Goal: Task Accomplishment & Management: Use online tool/utility

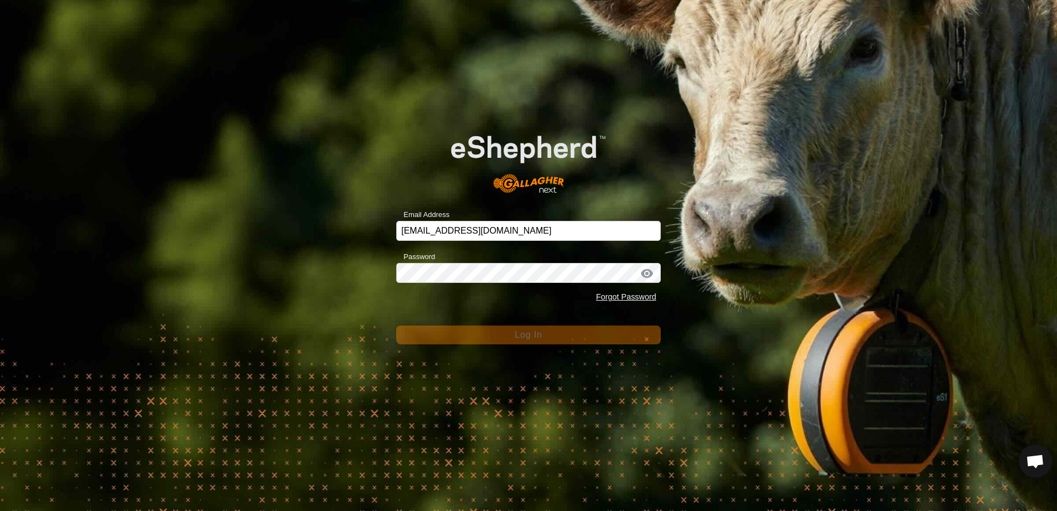
click at [269, 161] on div "Email Address [EMAIL_ADDRESS][DOMAIN_NAME] Password Forgot Password Log In" at bounding box center [528, 255] width 1057 height 511
click at [363, 239] on div "Email Address [EMAIL_ADDRESS][DOMAIN_NAME] Password Forgot Password Log In" at bounding box center [528, 255] width 1057 height 511
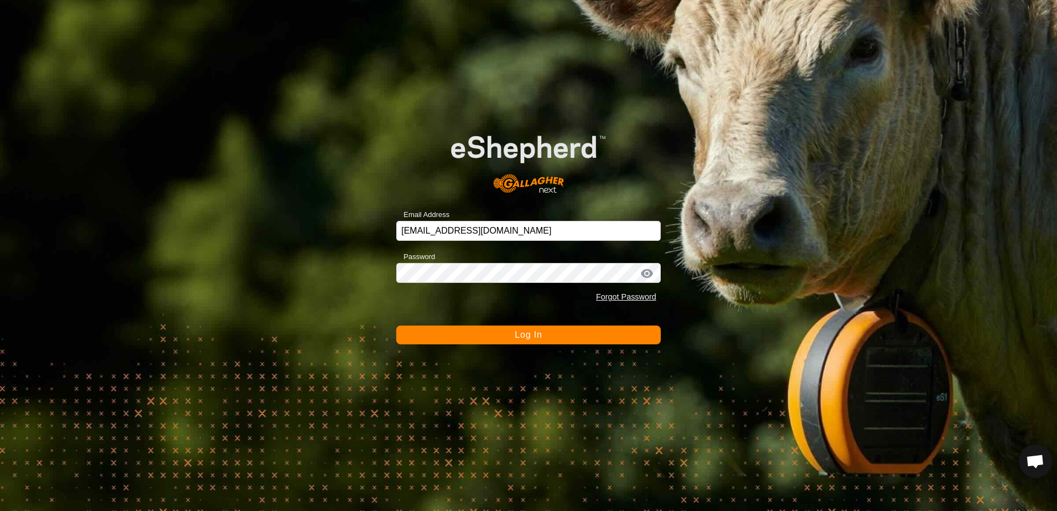
click at [549, 333] on button "Log In" at bounding box center [528, 335] width 265 height 19
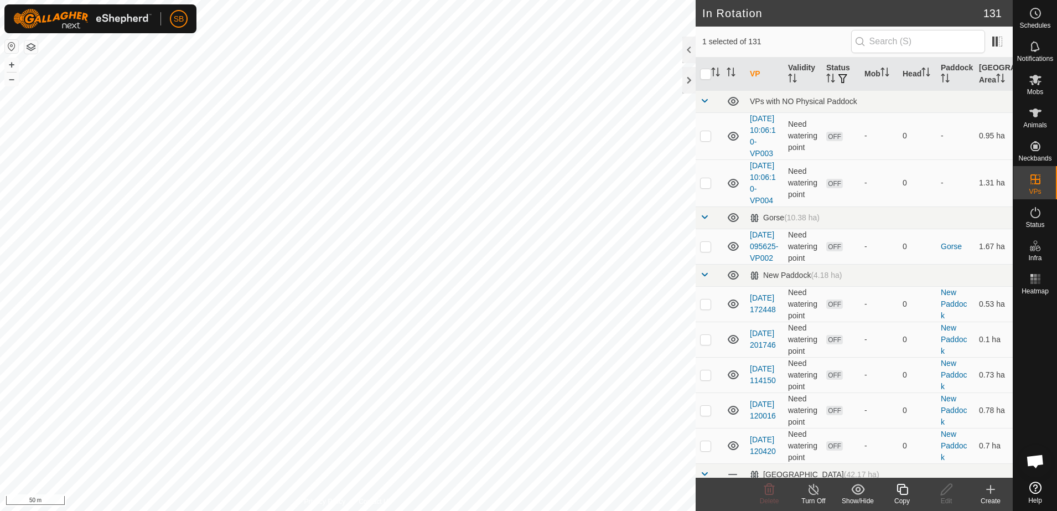
click at [905, 491] on icon at bounding box center [903, 489] width 14 height 13
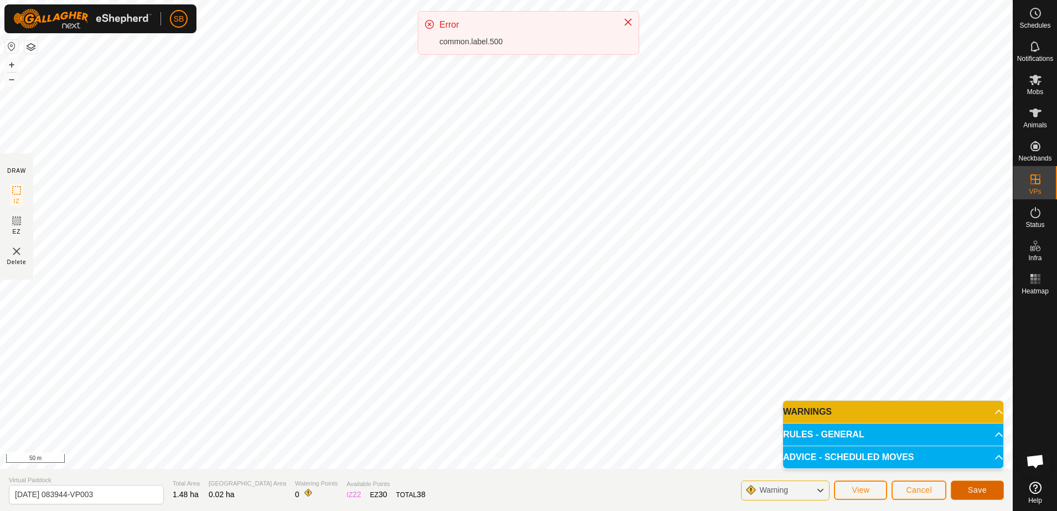
click at [971, 489] on span "Save" at bounding box center [977, 490] width 19 height 9
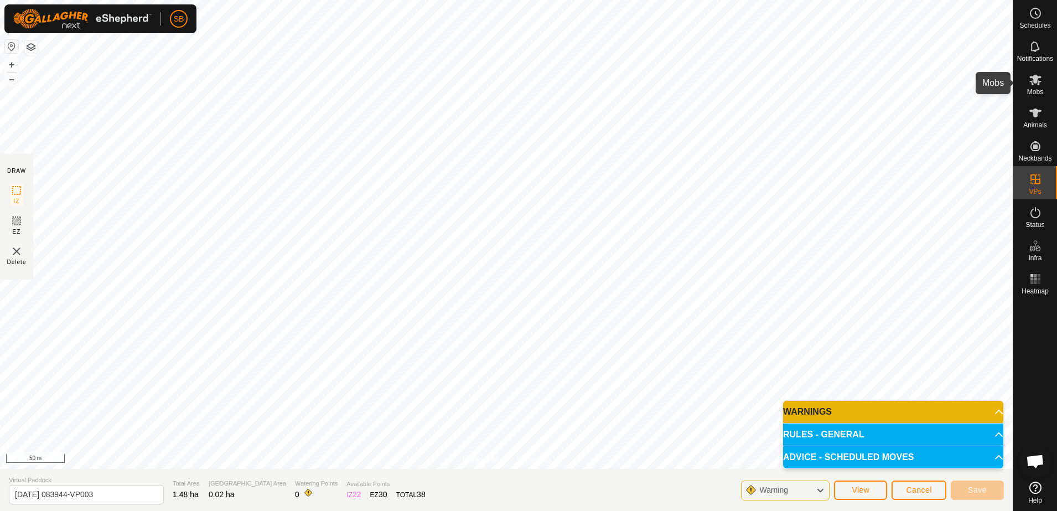
click at [1037, 91] on span "Mobs" at bounding box center [1036, 92] width 16 height 7
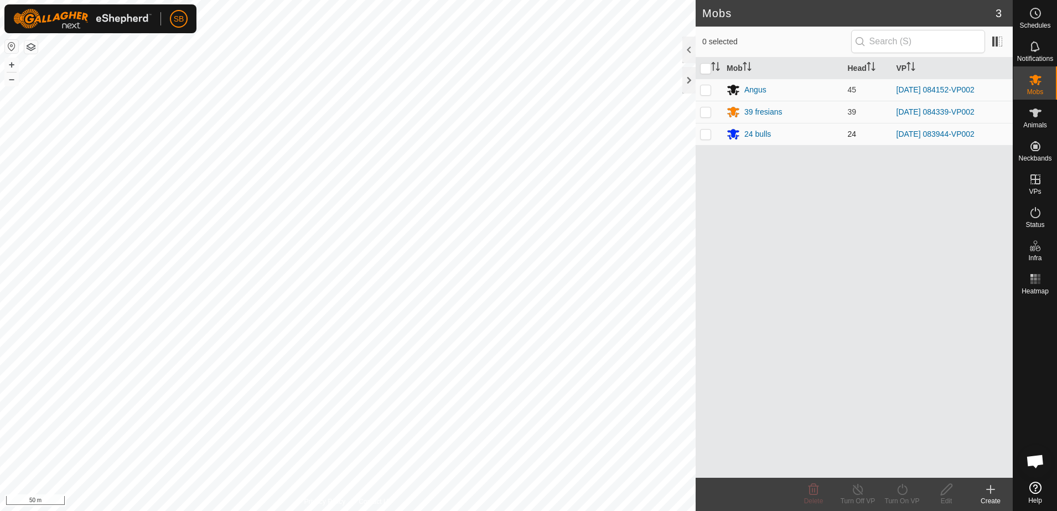
click at [702, 137] on p-checkbox at bounding box center [705, 134] width 11 height 9
checkbox input "true"
click at [904, 496] on div "Turn On VP" at bounding box center [902, 501] width 44 height 10
click at [910, 470] on link "Now" at bounding box center [936, 465] width 110 height 22
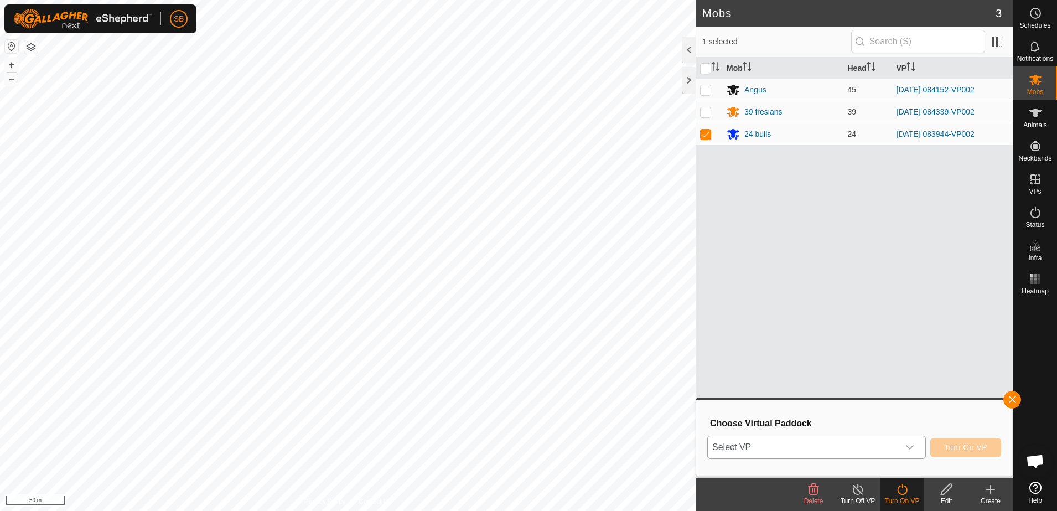
click at [910, 448] on icon "dropdown trigger" at bounding box center [910, 447] width 9 height 9
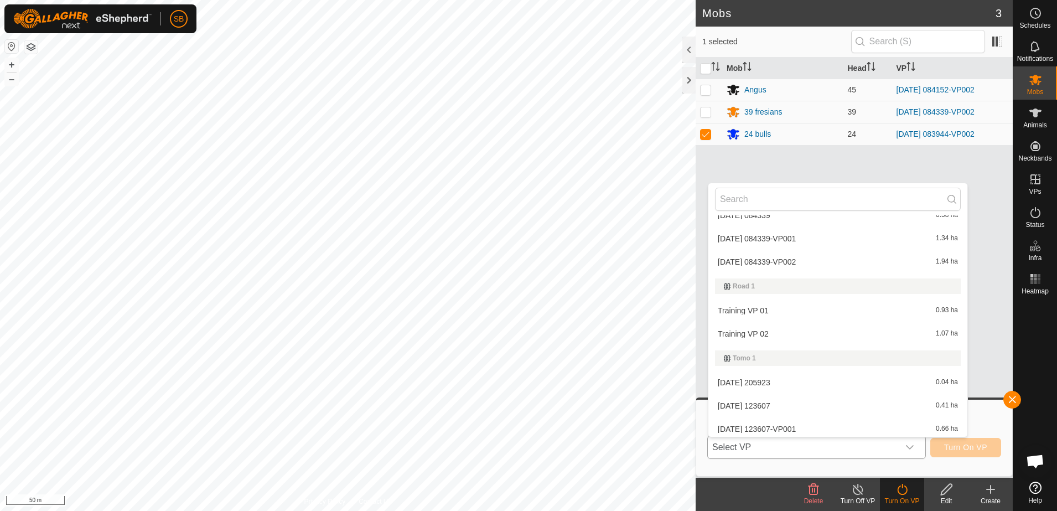
scroll to position [3002, 0]
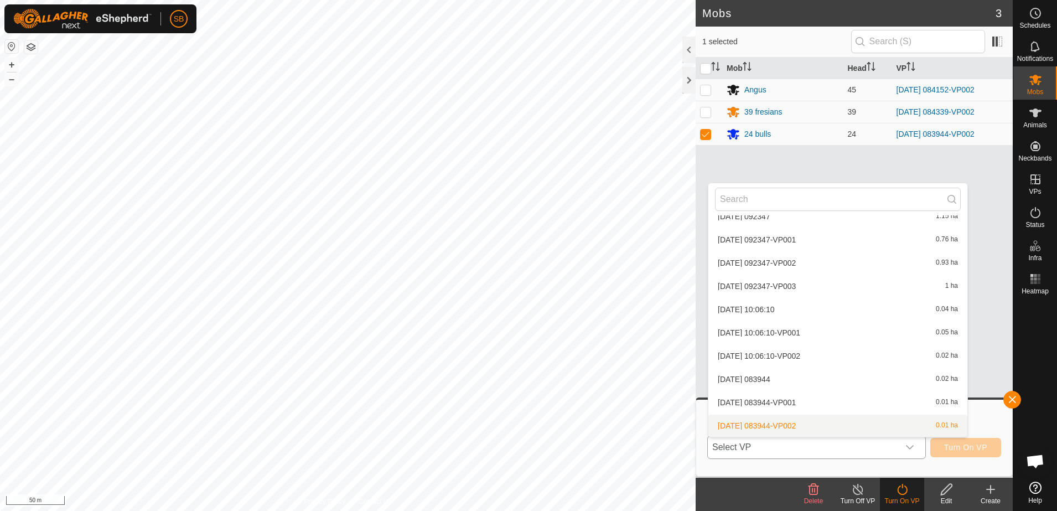
click at [820, 426] on li "[DATE] 083944-VP002 0.01 ha" at bounding box center [838, 426] width 259 height 22
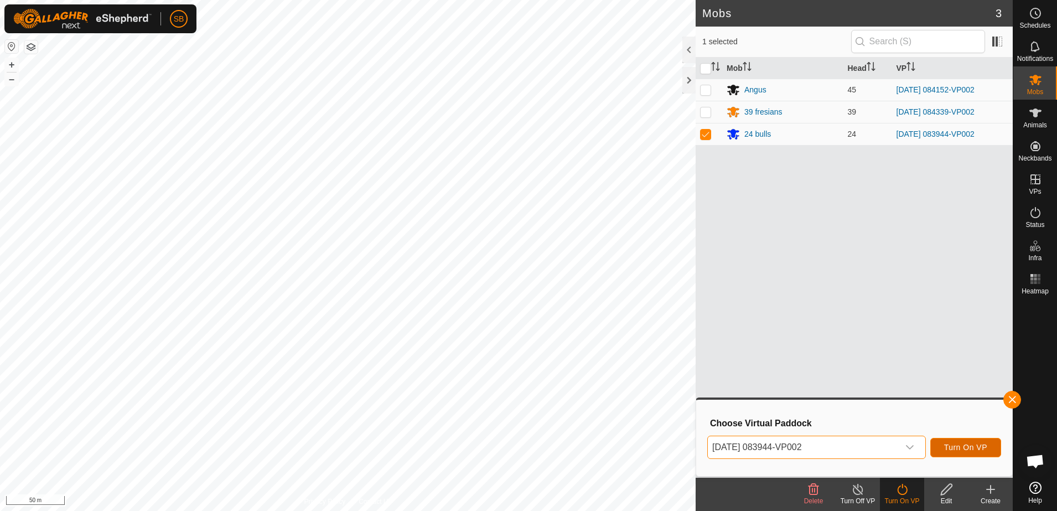
click at [952, 445] on span "Turn On VP" at bounding box center [966, 447] width 43 height 9
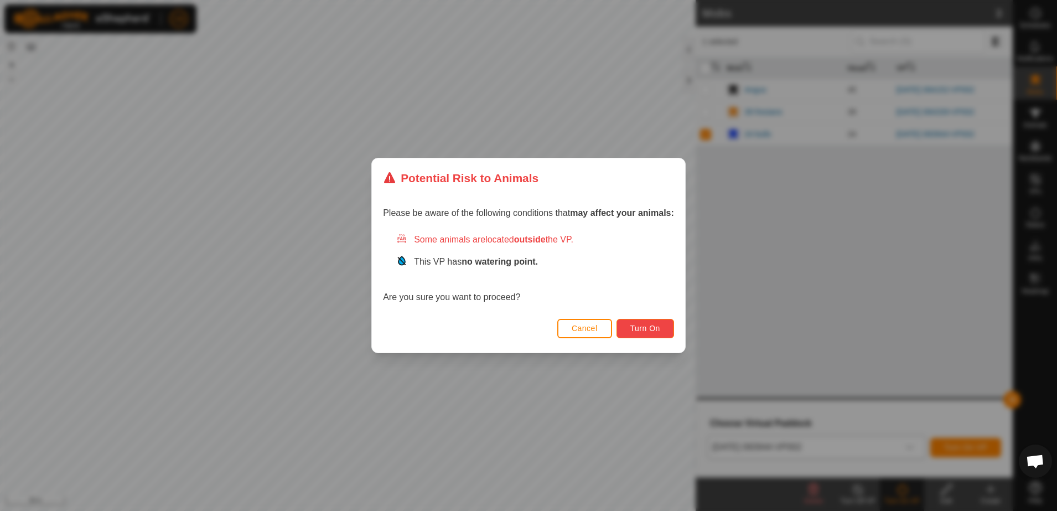
click at [661, 329] on button "Turn On" at bounding box center [646, 328] width 58 height 19
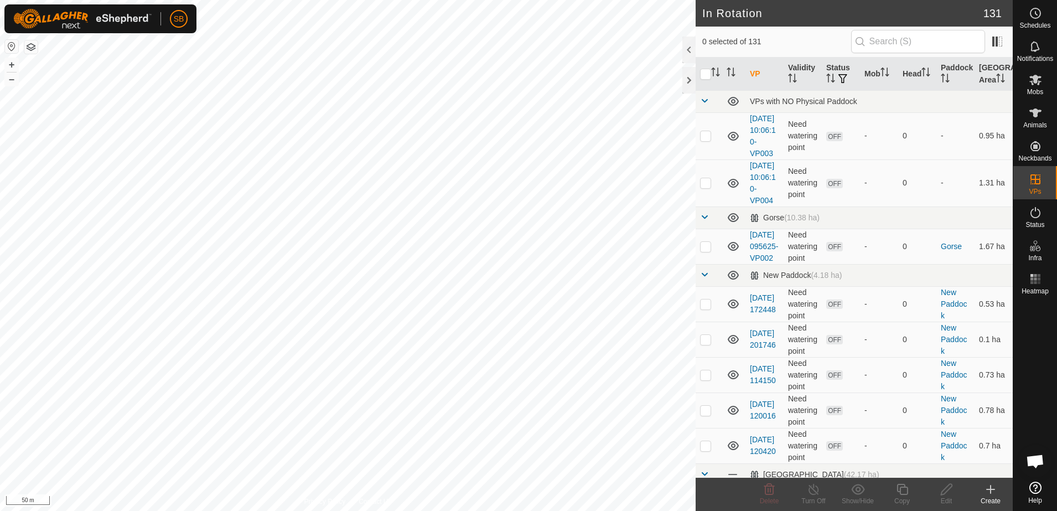
click at [997, 493] on icon at bounding box center [990, 489] width 13 height 13
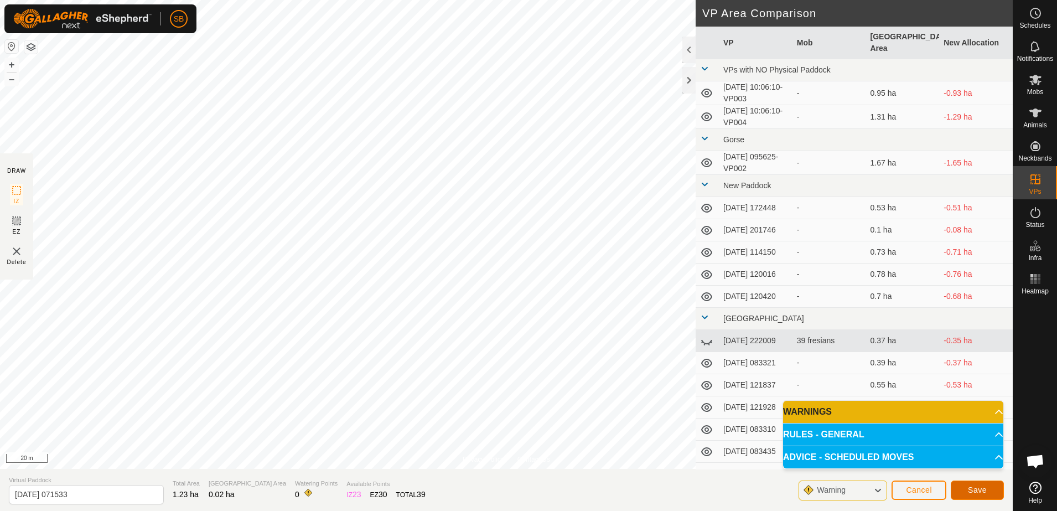
click at [992, 486] on button "Save" at bounding box center [977, 490] width 53 height 19
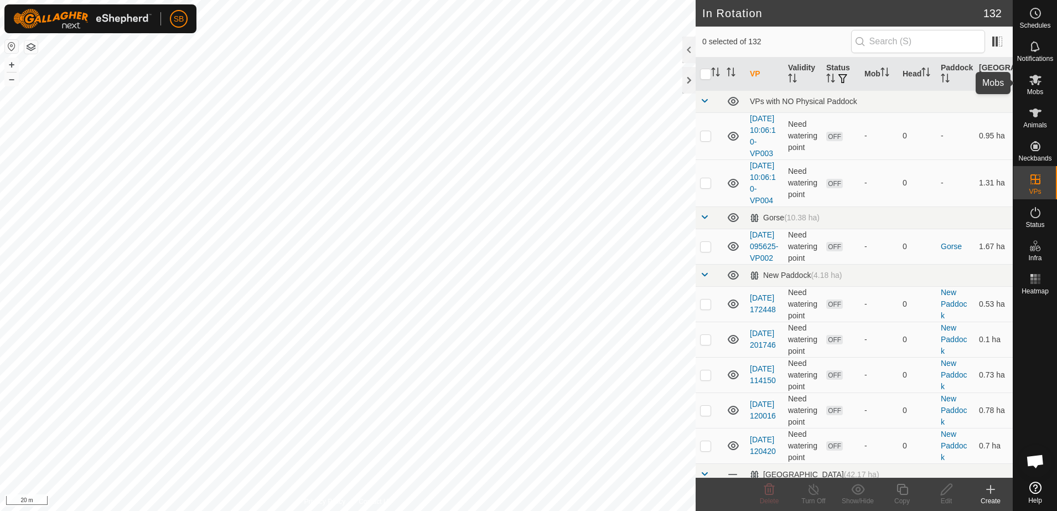
click at [1031, 85] on icon at bounding box center [1035, 79] width 13 height 13
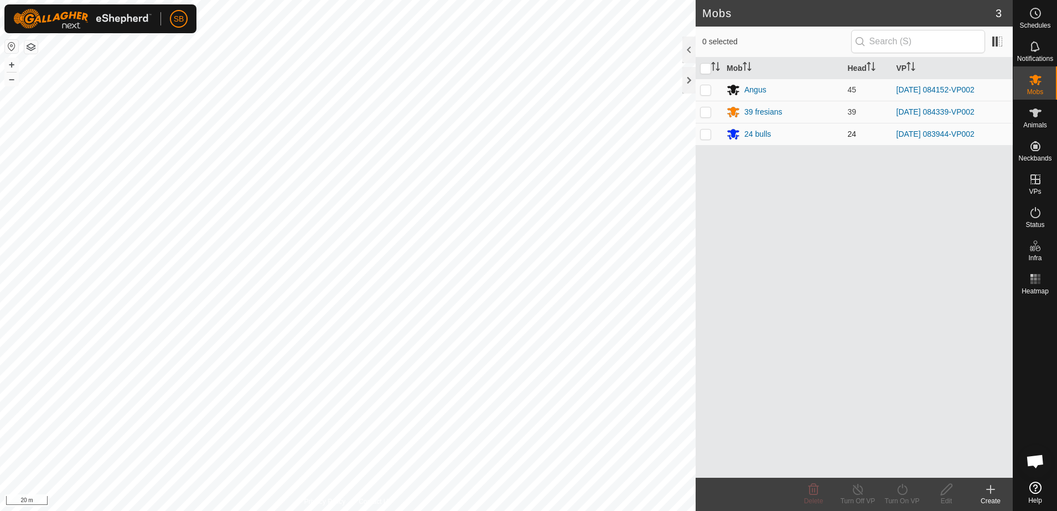
click at [707, 138] on p-checkbox at bounding box center [705, 134] width 11 height 9
checkbox input "true"
click at [906, 492] on icon at bounding box center [902, 489] width 10 height 11
click at [922, 466] on link "Now" at bounding box center [936, 465] width 110 height 22
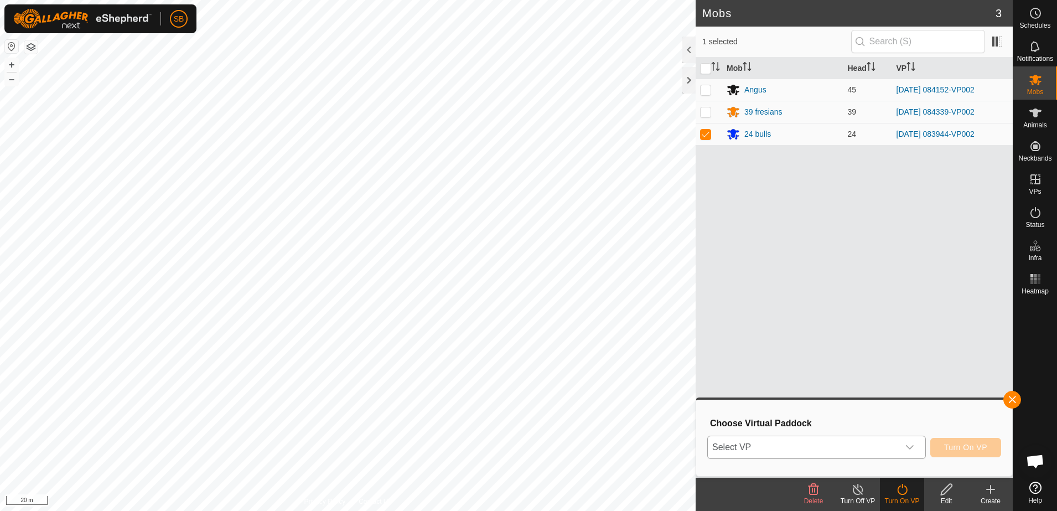
click at [906, 443] on div "dropdown trigger" at bounding box center [910, 447] width 22 height 22
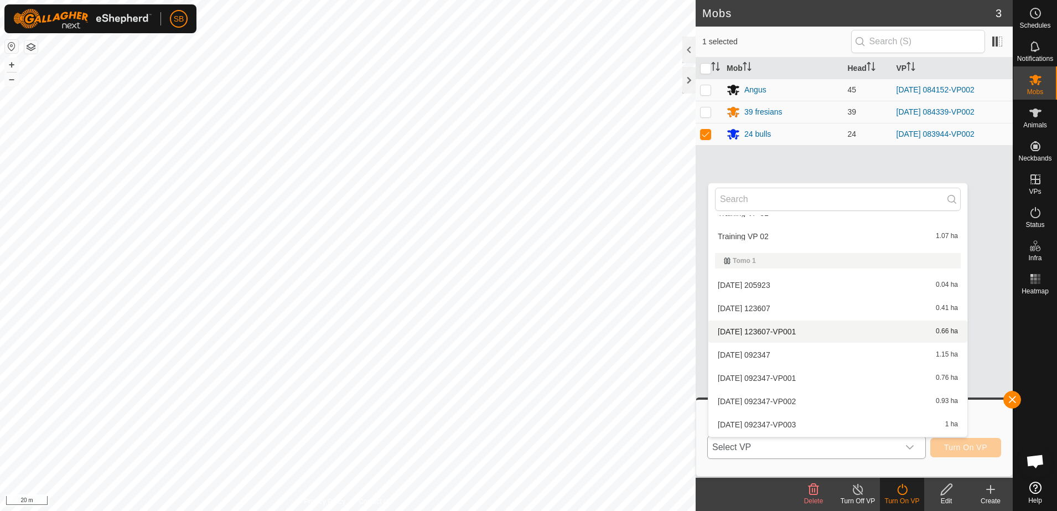
scroll to position [2843, 0]
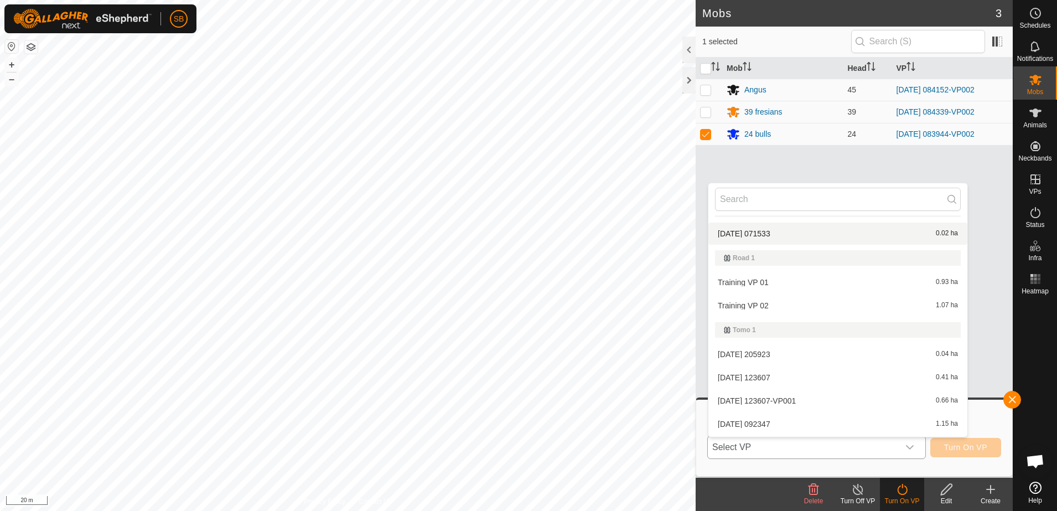
click at [798, 234] on li "[DATE] 071533 0.02 ha" at bounding box center [838, 234] width 259 height 22
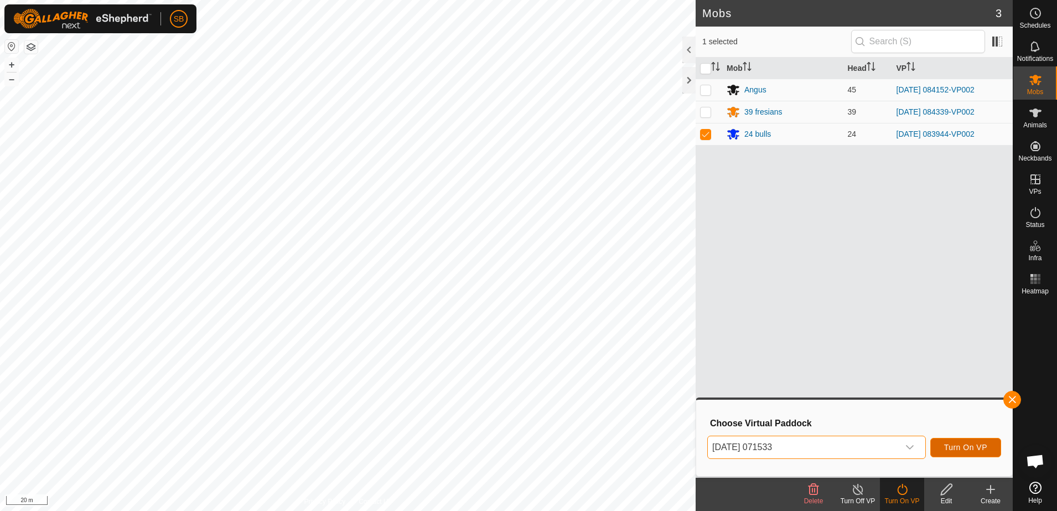
click at [952, 452] on button "Turn On VP" at bounding box center [966, 447] width 71 height 19
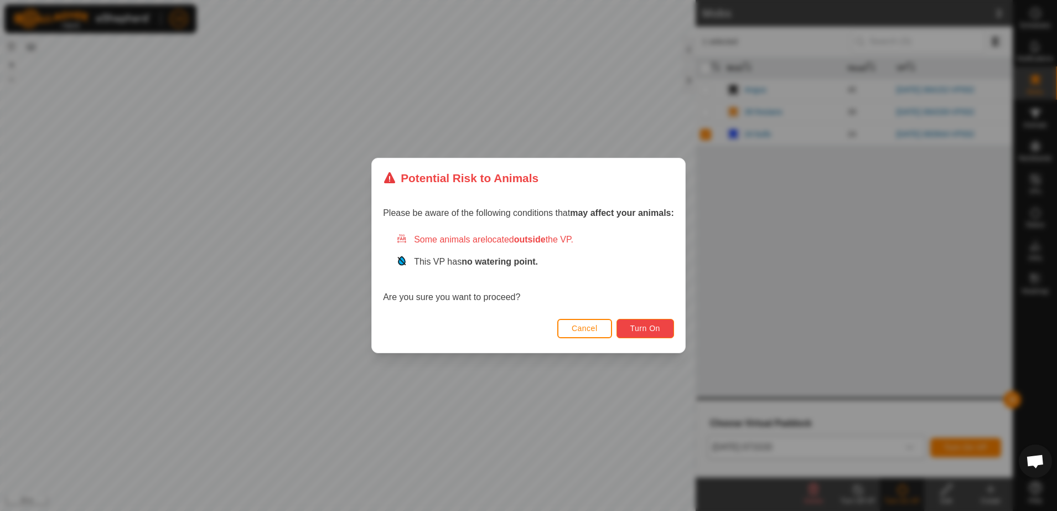
click at [633, 325] on span "Turn On" at bounding box center [646, 328] width 30 height 9
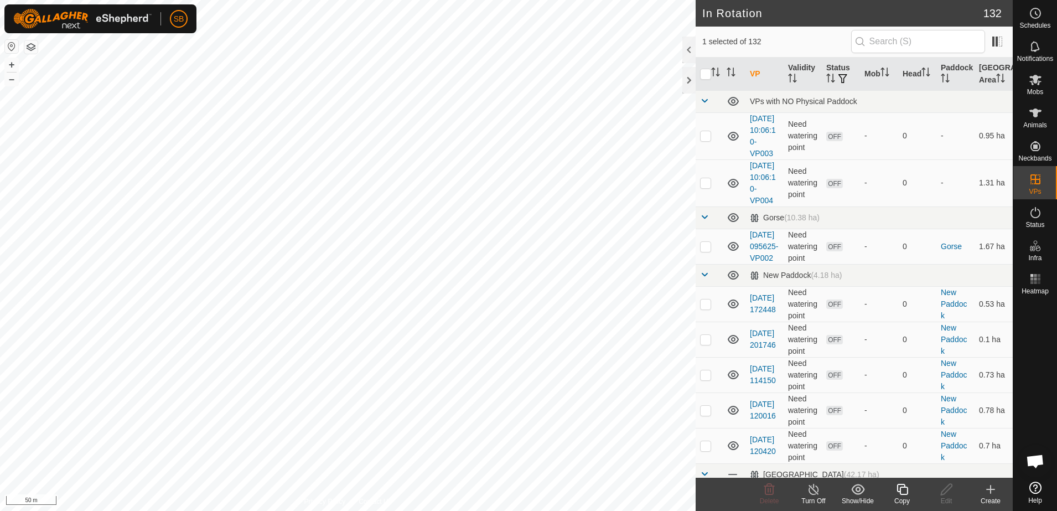
click at [908, 488] on icon at bounding box center [902, 489] width 11 height 11
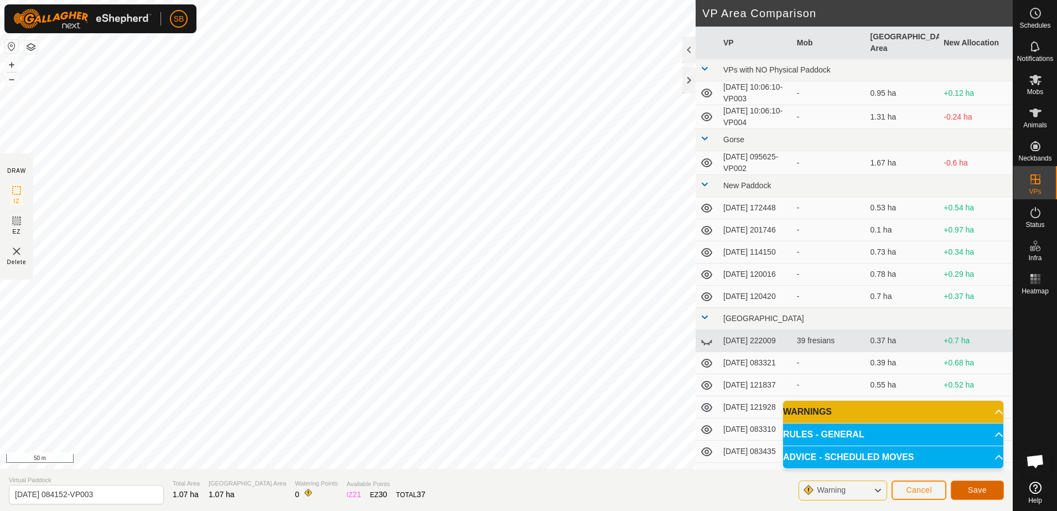
click at [975, 494] on button "Save" at bounding box center [977, 490] width 53 height 19
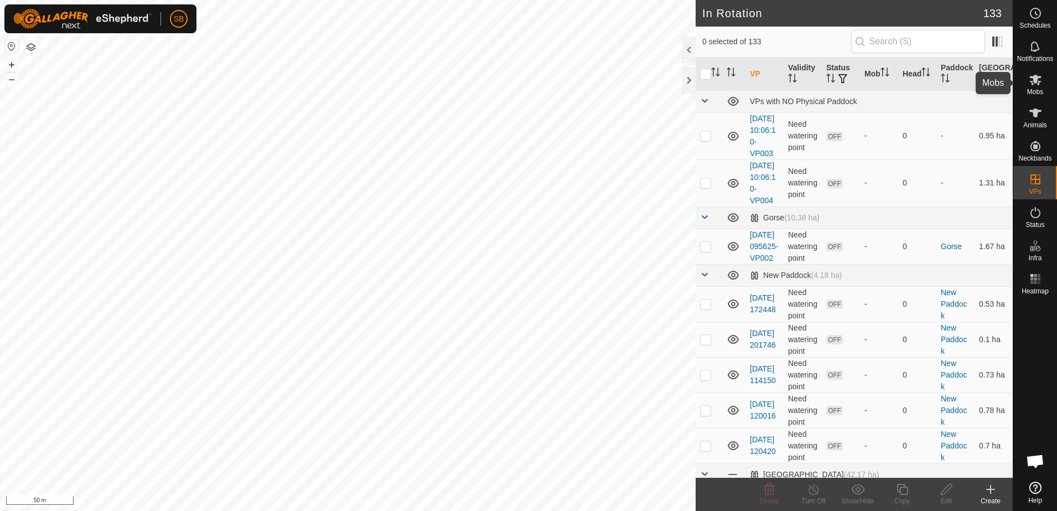
click at [1033, 87] on es-mob-svg-icon at bounding box center [1036, 80] width 20 height 18
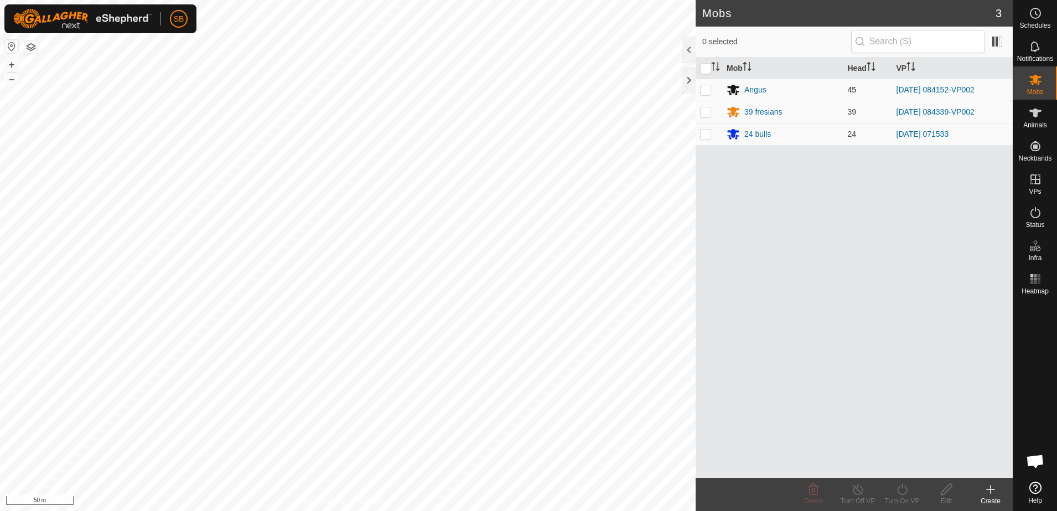
click at [705, 82] on td at bounding box center [709, 90] width 27 height 22
checkbox input "true"
click at [892, 498] on div "Turn On VP" at bounding box center [902, 501] width 44 height 10
click at [910, 468] on link "Now" at bounding box center [936, 465] width 110 height 22
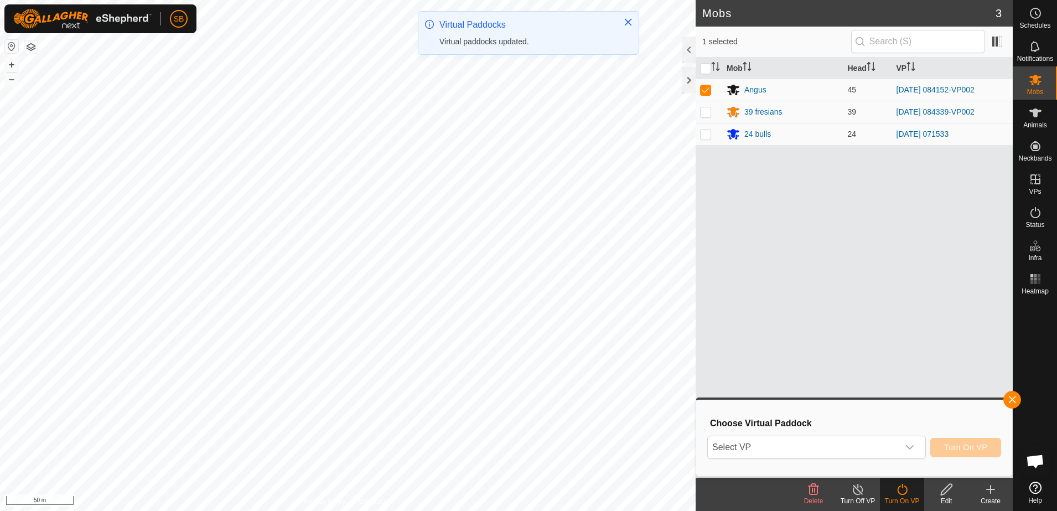
click at [905, 448] on div "dropdown trigger" at bounding box center [910, 447] width 22 height 22
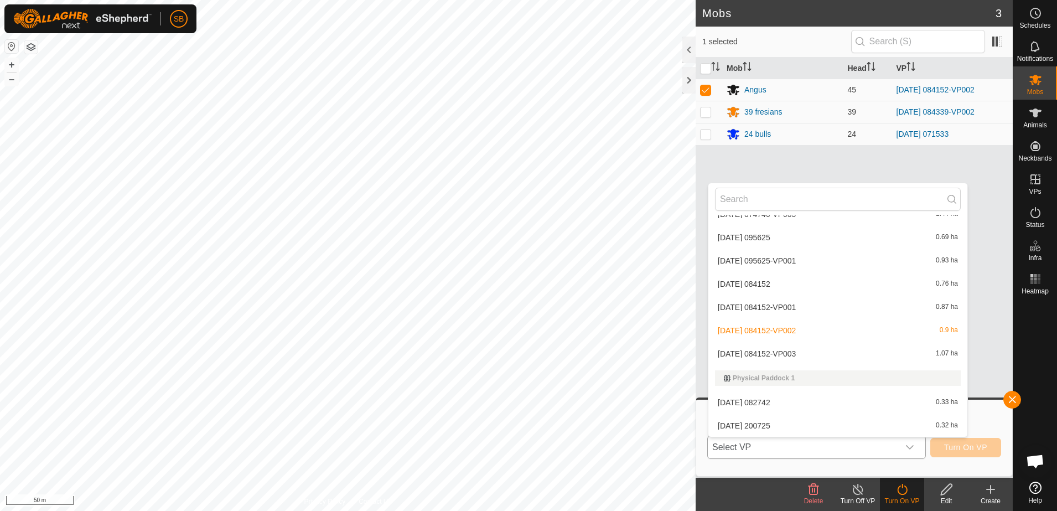
scroll to position [1678, 0]
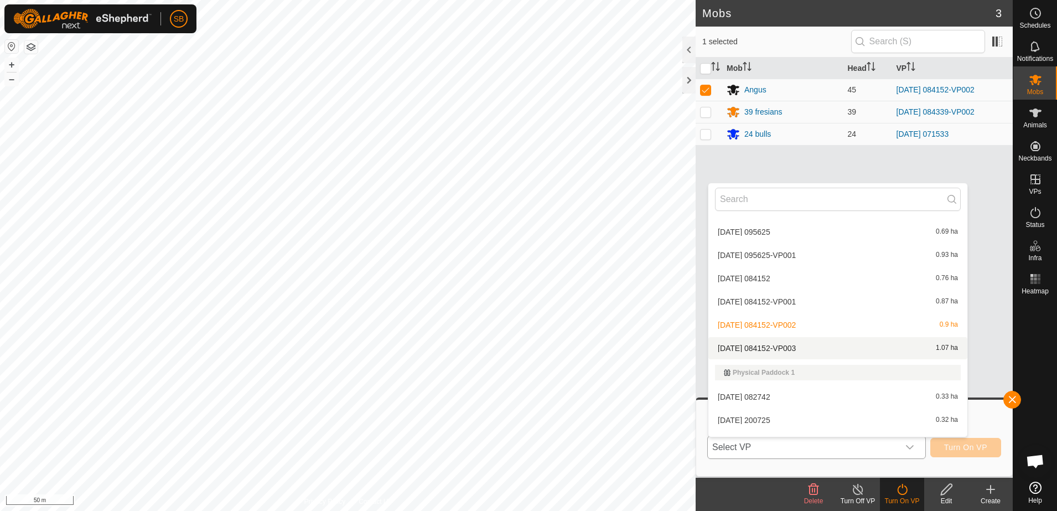
click at [848, 353] on li "[DATE] 084152-VP003 1.07 ha" at bounding box center [838, 348] width 259 height 22
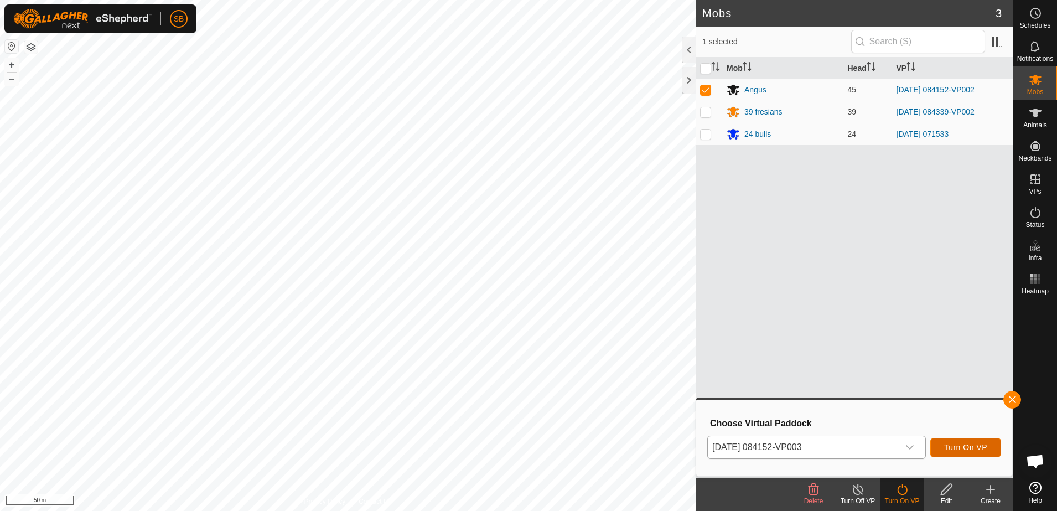
click at [960, 450] on span "Turn On VP" at bounding box center [966, 447] width 43 height 9
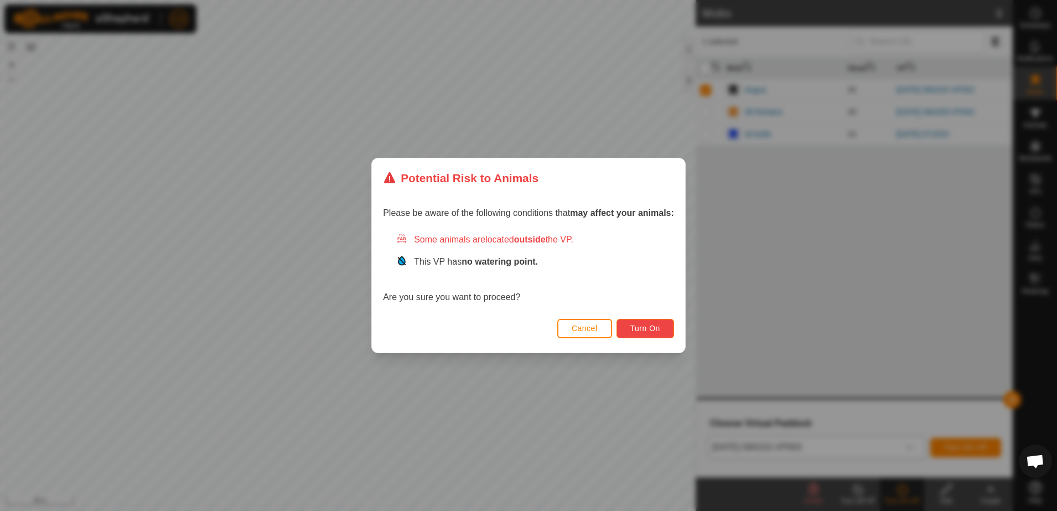
click at [638, 327] on span "Turn On" at bounding box center [646, 328] width 30 height 9
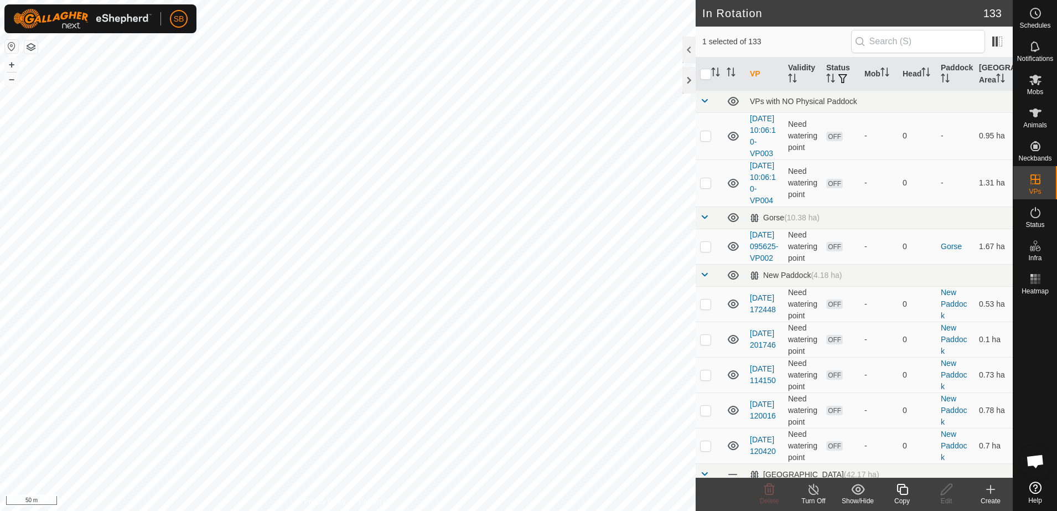
click at [905, 492] on icon at bounding box center [903, 489] width 14 height 13
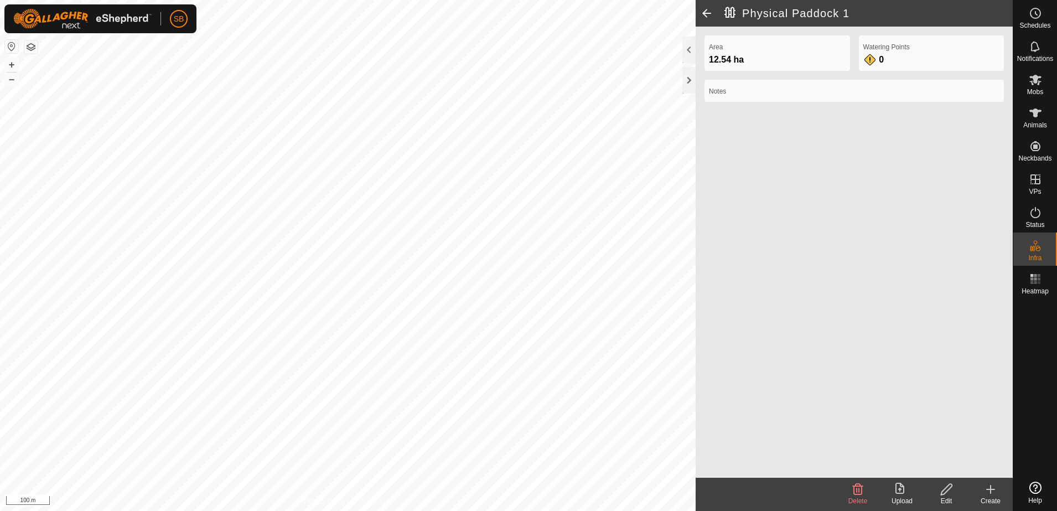
click at [993, 489] on icon at bounding box center [991, 489] width 8 height 0
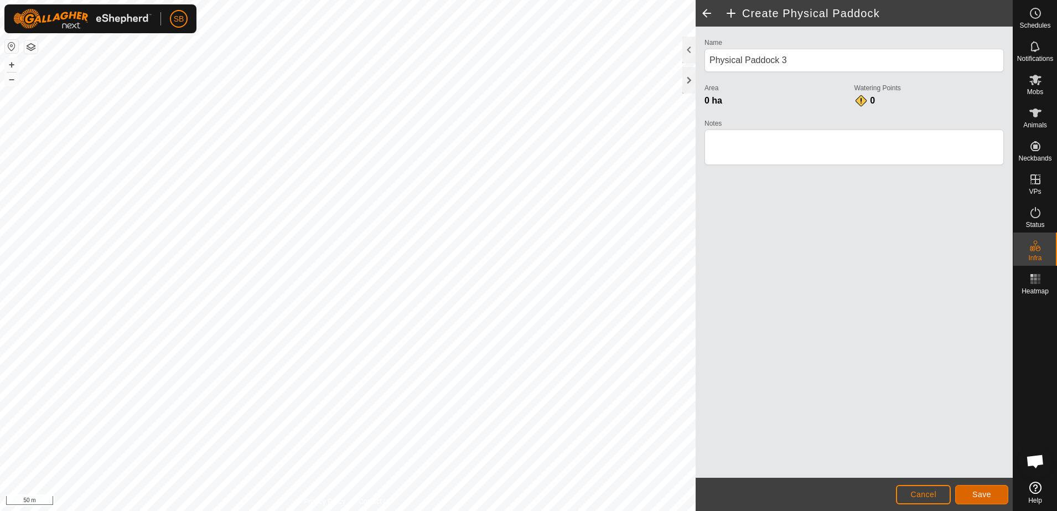
click at [986, 491] on span "Save" at bounding box center [982, 494] width 19 height 9
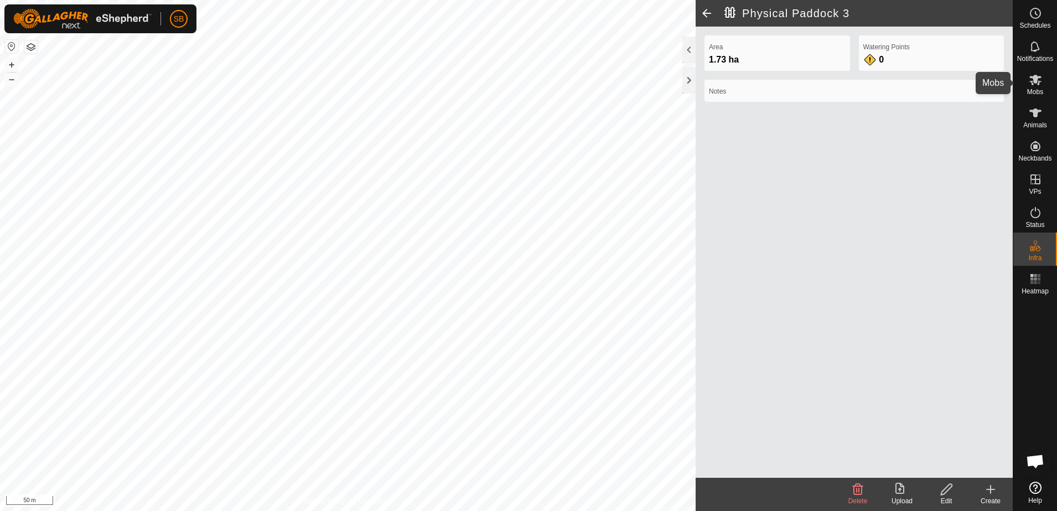
click at [1029, 85] on icon at bounding box center [1035, 79] width 13 height 13
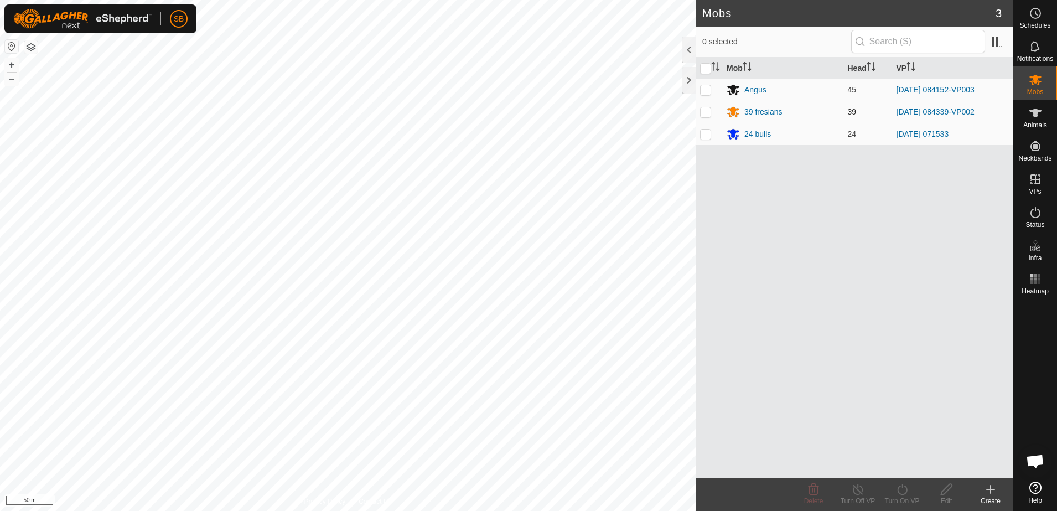
click at [709, 107] on p-checkbox at bounding box center [705, 111] width 11 height 9
checkbox input "true"
click at [901, 491] on icon at bounding box center [903, 489] width 14 height 13
click at [906, 466] on link "Now" at bounding box center [936, 465] width 110 height 22
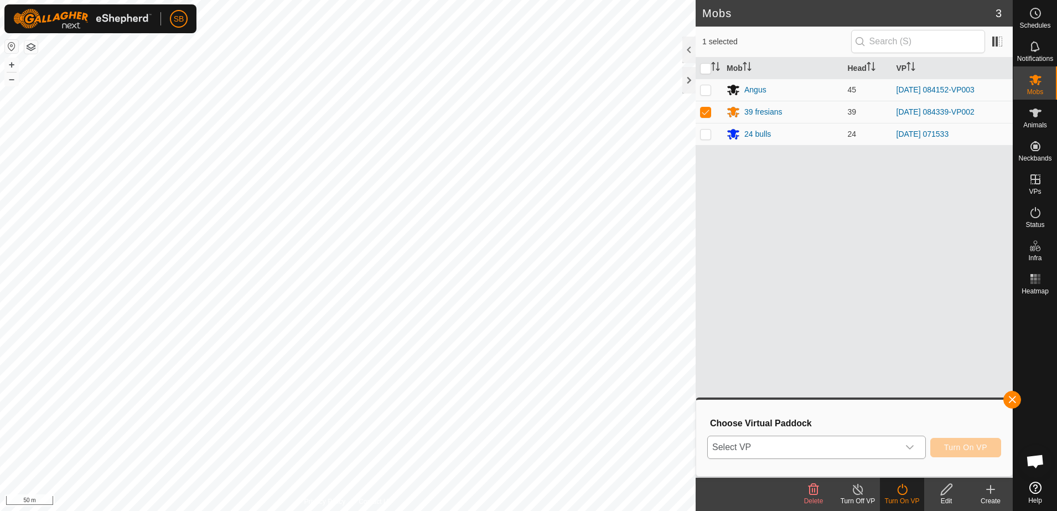
click at [865, 447] on span "Select VP" at bounding box center [803, 447] width 191 height 22
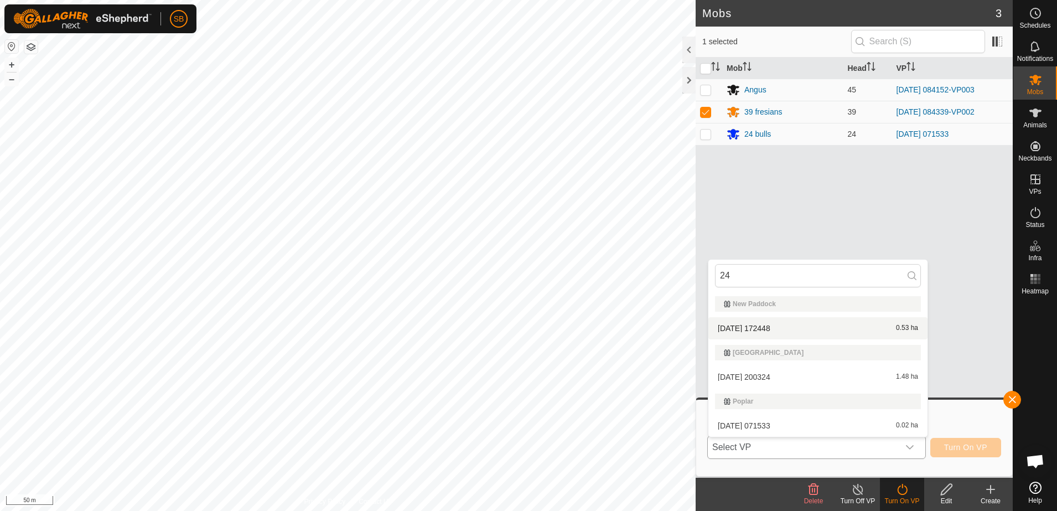
type input "2"
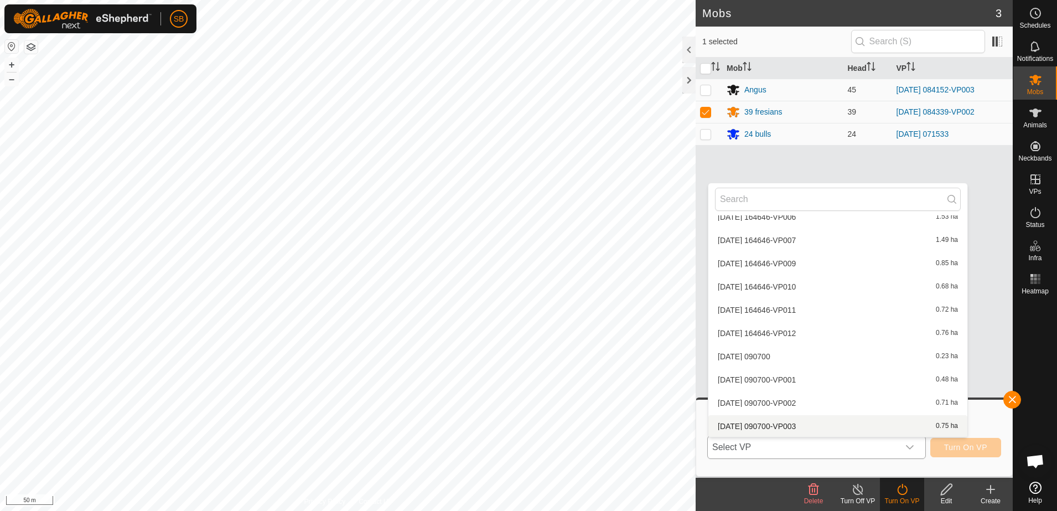
scroll to position [2277, 0]
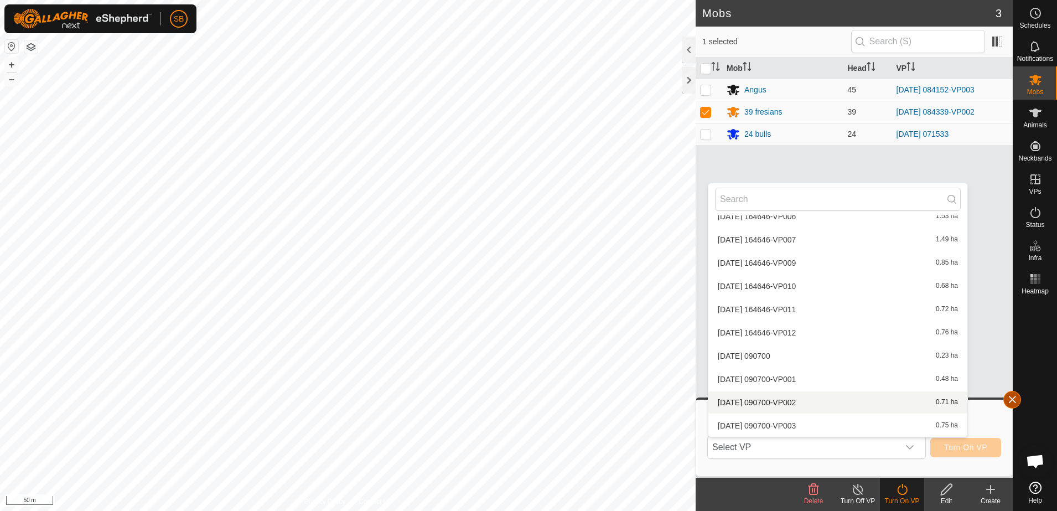
click at [1013, 403] on button "button" at bounding box center [1013, 400] width 18 height 18
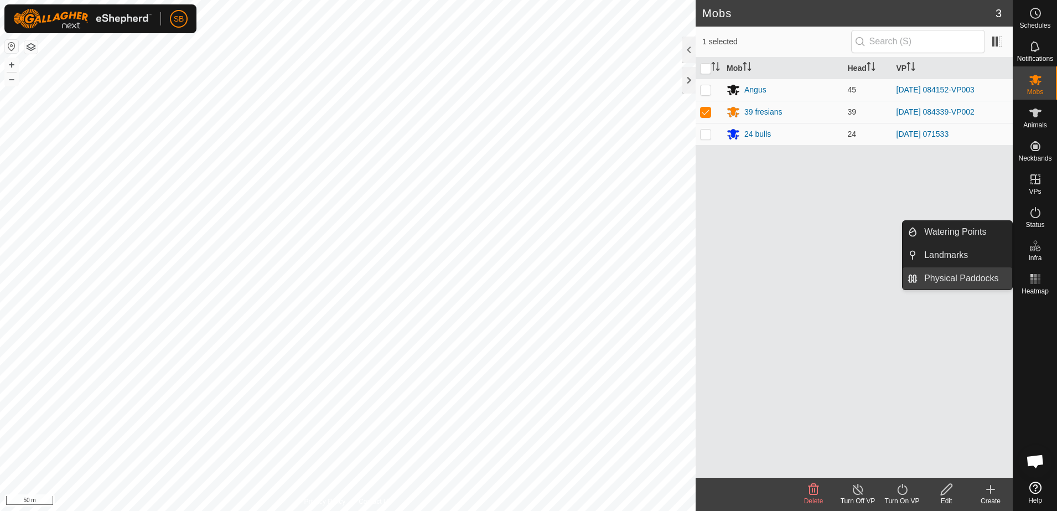
click at [948, 278] on link "Physical Paddocks" at bounding box center [965, 278] width 95 height 22
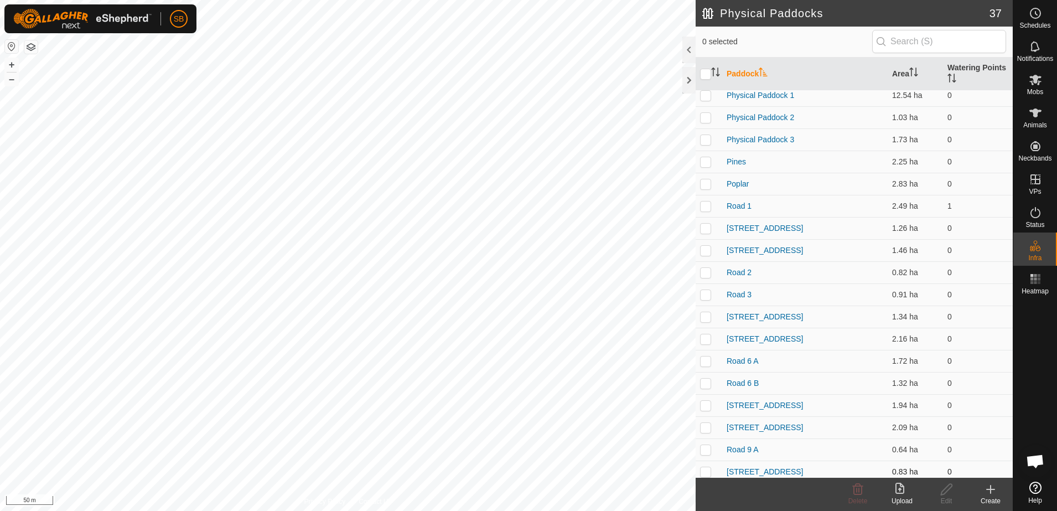
scroll to position [225, 0]
click at [707, 163] on p-checkbox at bounding box center [705, 164] width 11 height 9
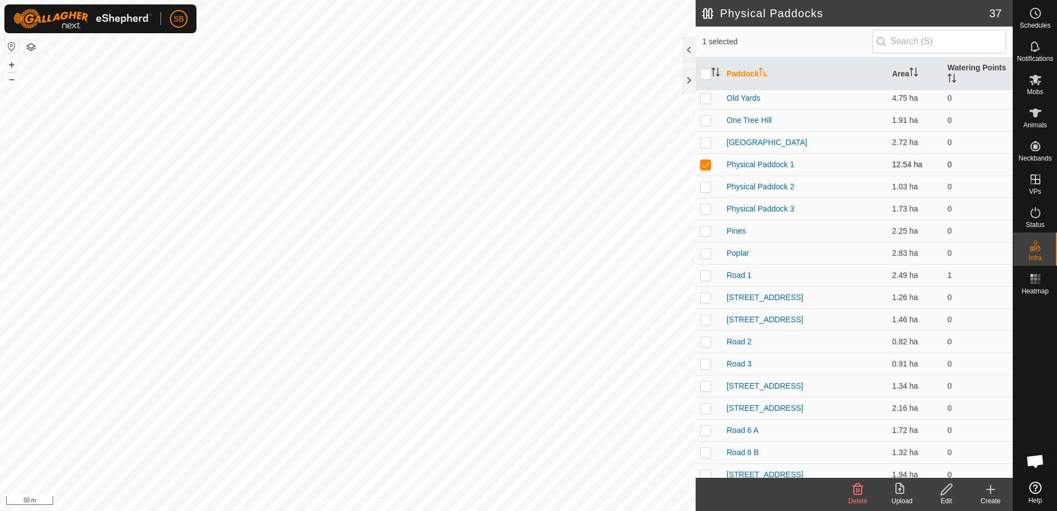
click at [707, 163] on p-checkbox at bounding box center [705, 164] width 11 height 9
checkbox input "false"
click at [708, 187] on p-checkbox at bounding box center [705, 186] width 11 height 9
checkbox input "false"
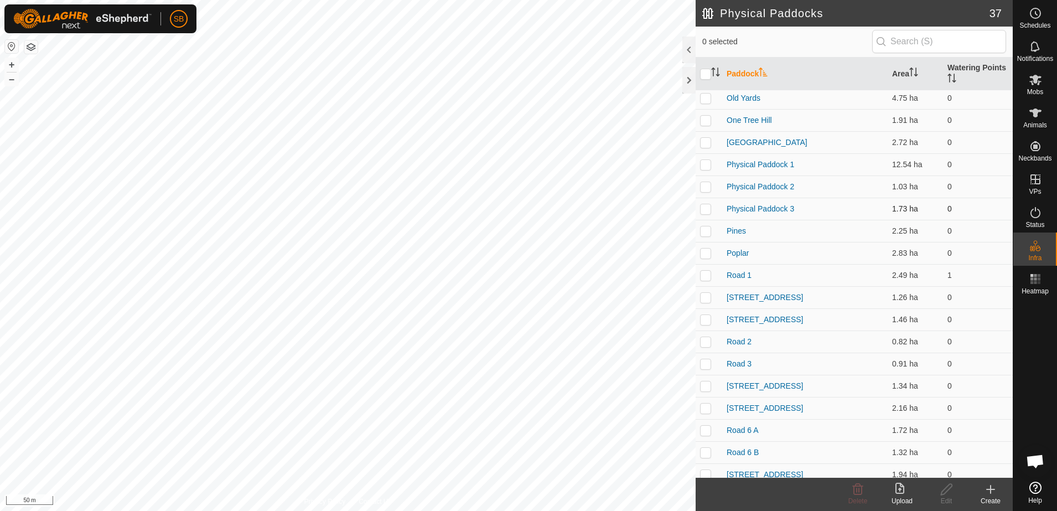
click at [706, 205] on p-checkbox at bounding box center [705, 208] width 11 height 9
click at [862, 494] on icon at bounding box center [858, 489] width 11 height 11
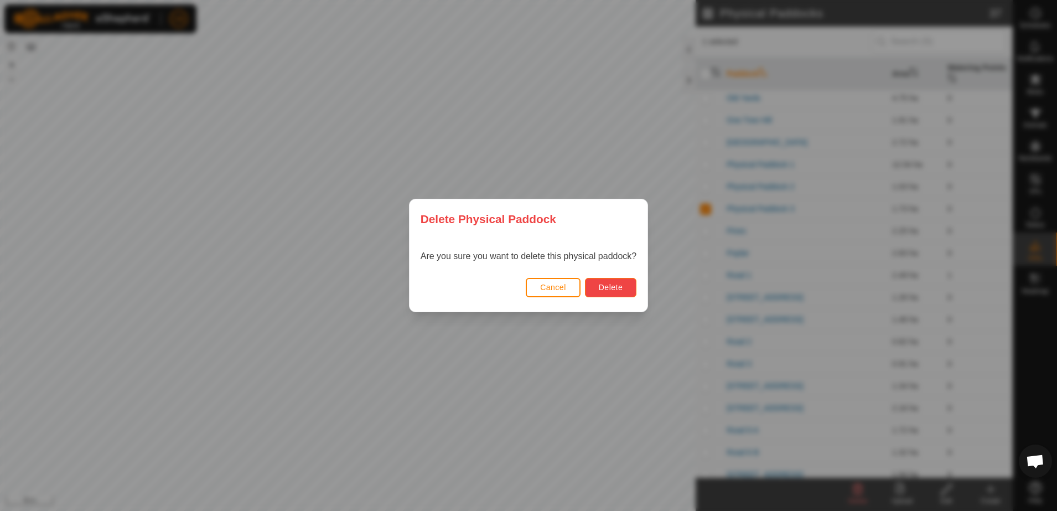
click at [606, 291] on span "Delete" at bounding box center [611, 287] width 24 height 9
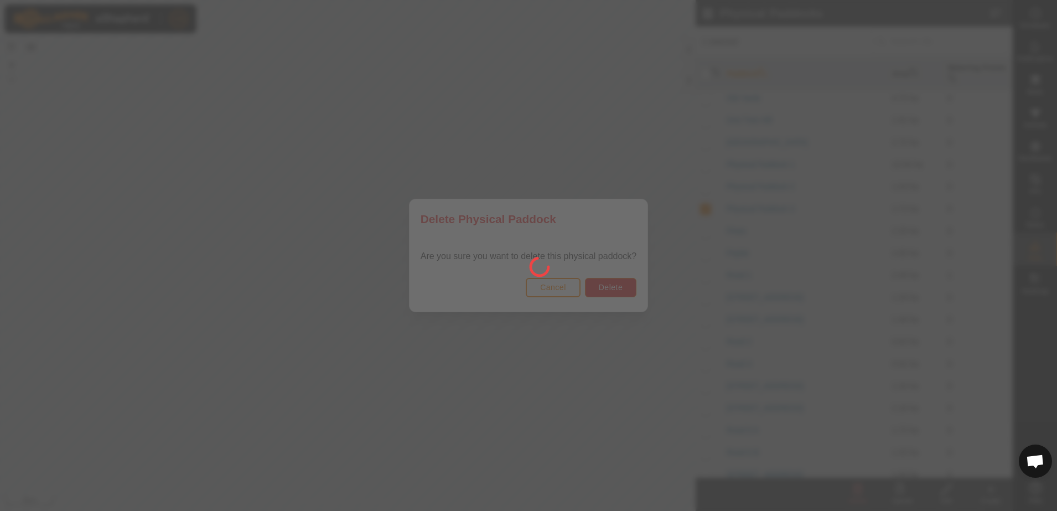
checkbox input "false"
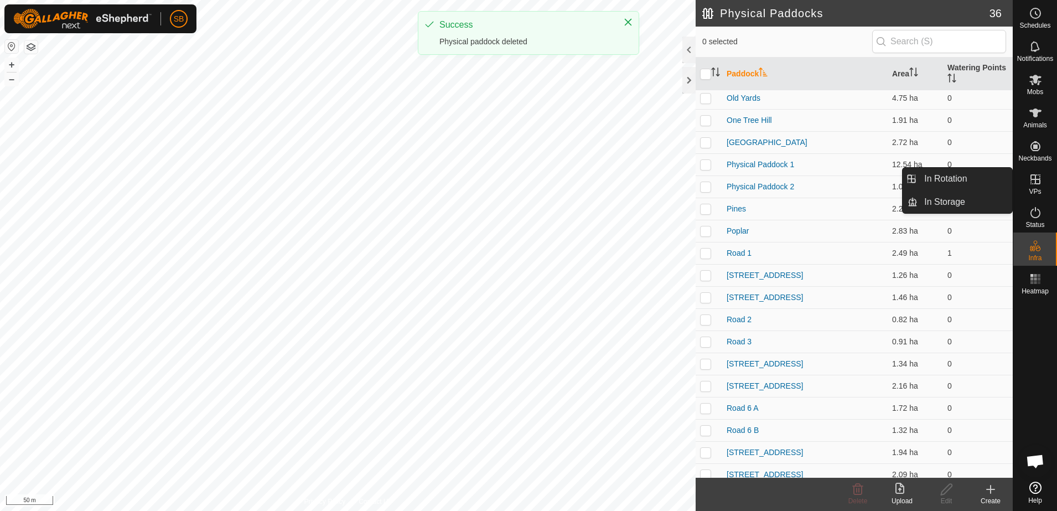
click at [1036, 177] on icon at bounding box center [1035, 179] width 13 height 13
drag, startPoint x: 1004, startPoint y: 179, endPoint x: 941, endPoint y: 192, distance: 64.4
click at [986, 182] on link "In Rotation" at bounding box center [965, 179] width 95 height 22
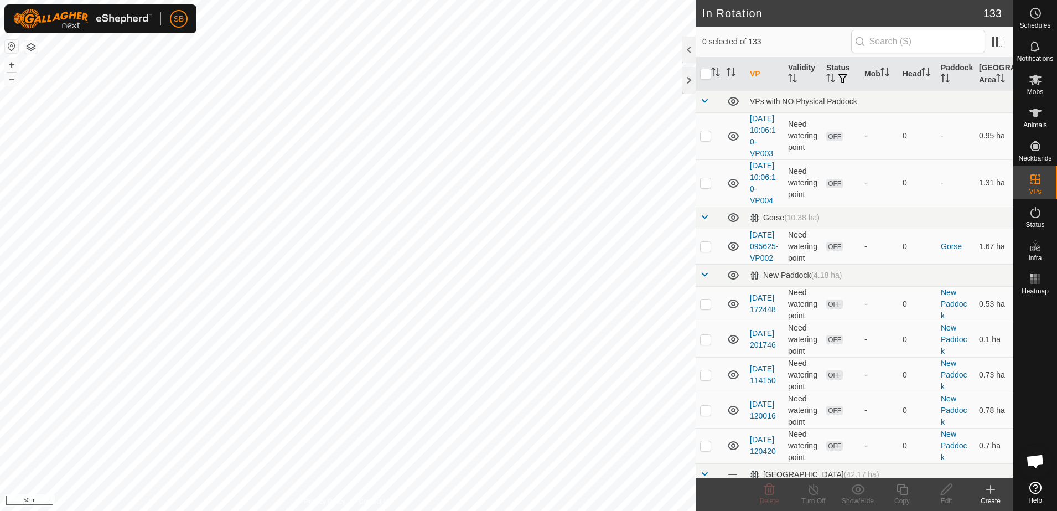
click at [993, 495] on icon at bounding box center [990, 489] width 13 height 13
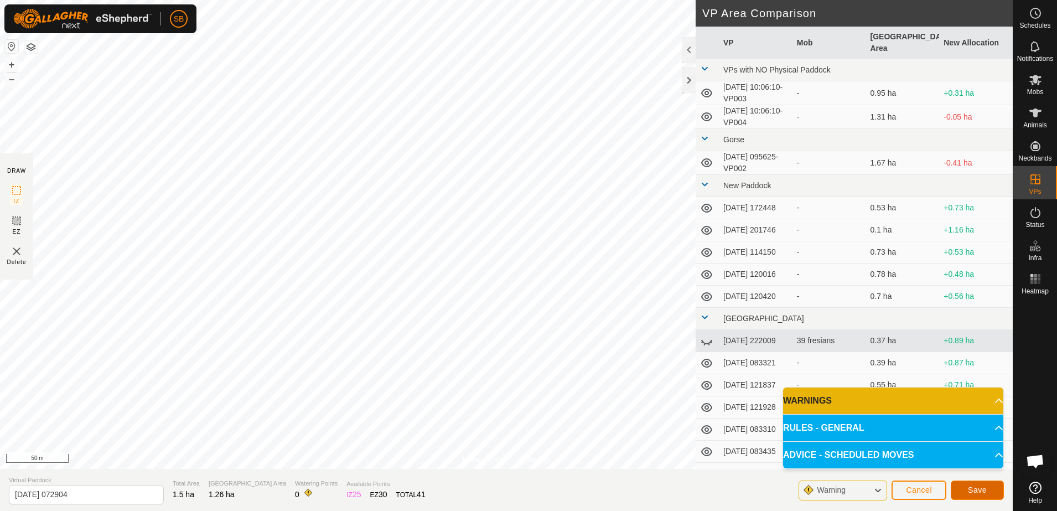
click at [974, 491] on span "Save" at bounding box center [977, 490] width 19 height 9
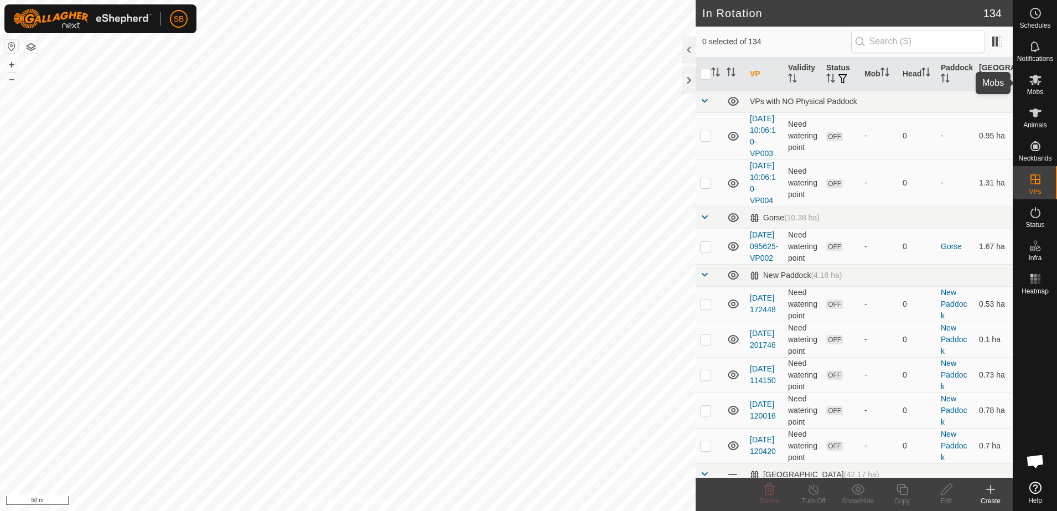
click at [1033, 89] on span "Mobs" at bounding box center [1036, 92] width 16 height 7
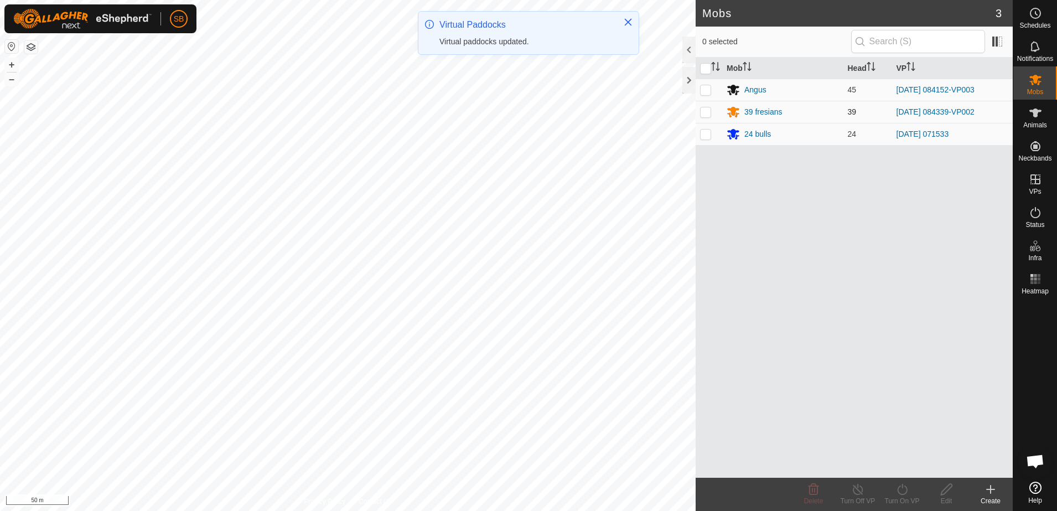
click at [706, 112] on p-checkbox at bounding box center [705, 111] width 11 height 9
checkbox input "true"
click at [909, 492] on icon at bounding box center [903, 489] width 14 height 13
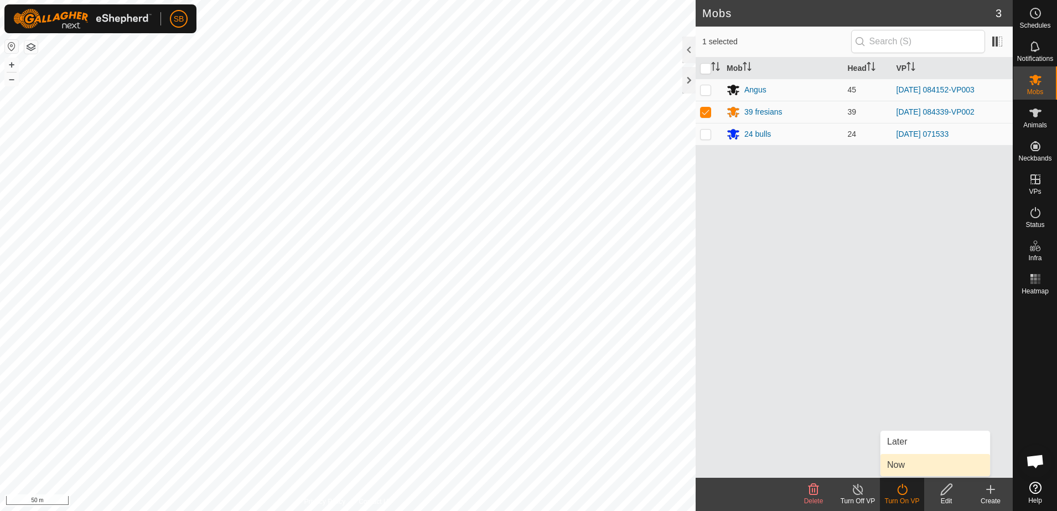
click at [902, 466] on link "Now" at bounding box center [936, 465] width 110 height 22
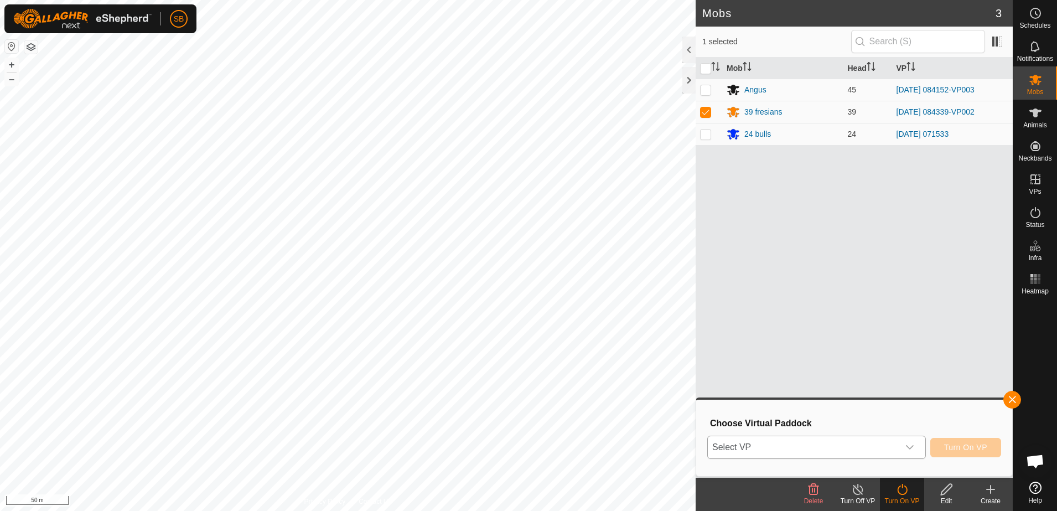
click at [897, 439] on span "Select VP" at bounding box center [803, 447] width 191 height 22
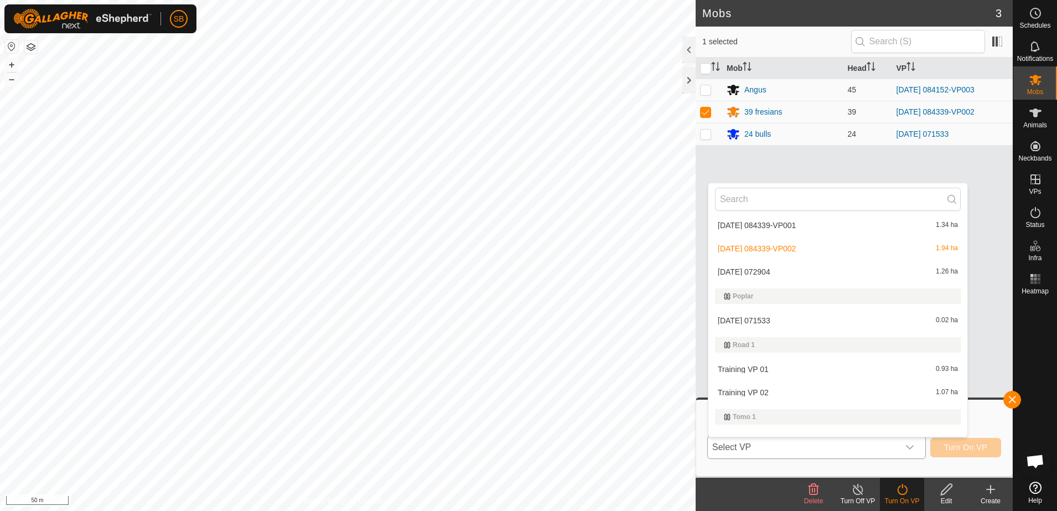
scroll to position [2768, 0]
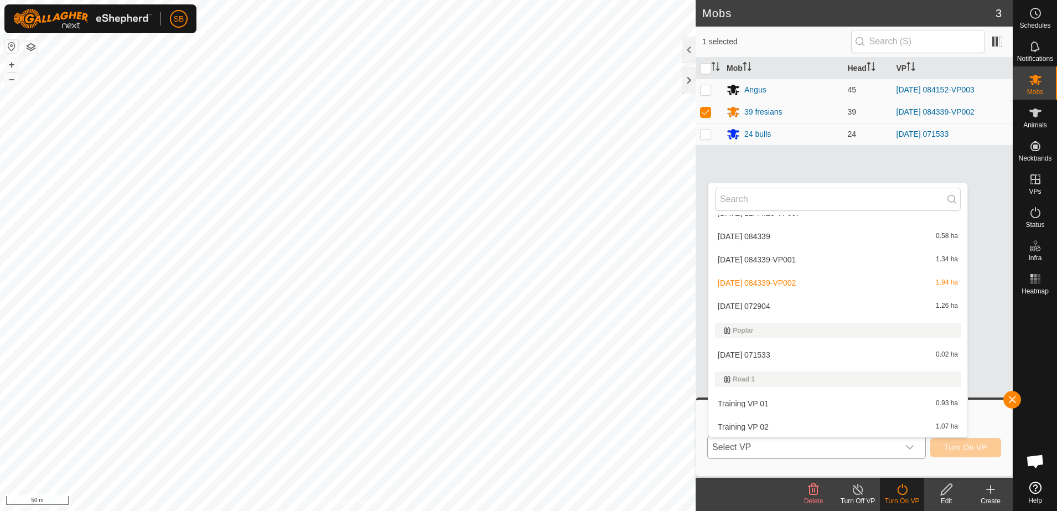
click at [807, 311] on li "2025-09-24 072904 1.26 ha" at bounding box center [838, 306] width 259 height 22
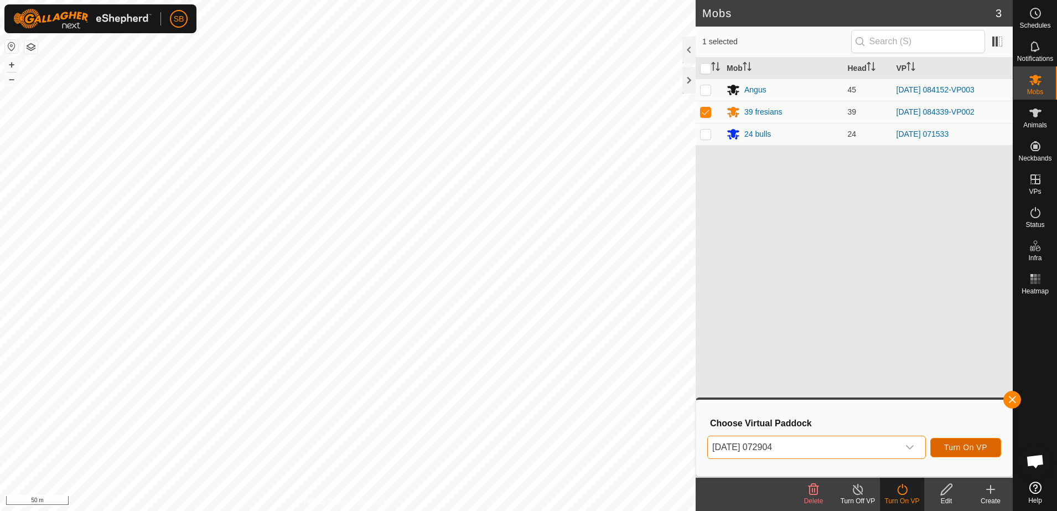
click at [962, 450] on span "Turn On VP" at bounding box center [966, 447] width 43 height 9
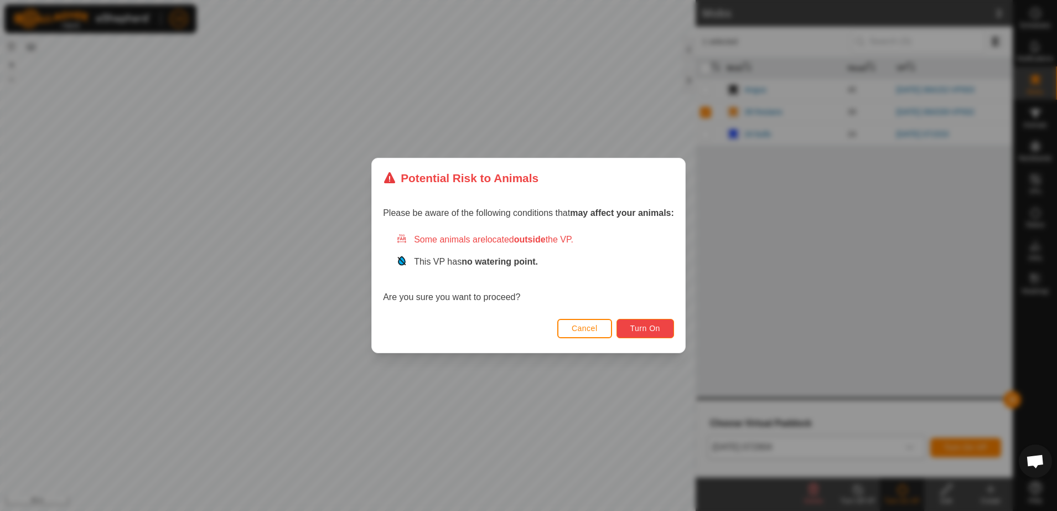
click at [654, 330] on span "Turn On" at bounding box center [646, 328] width 30 height 9
